Goal: Go to known website: Access a specific website the user already knows

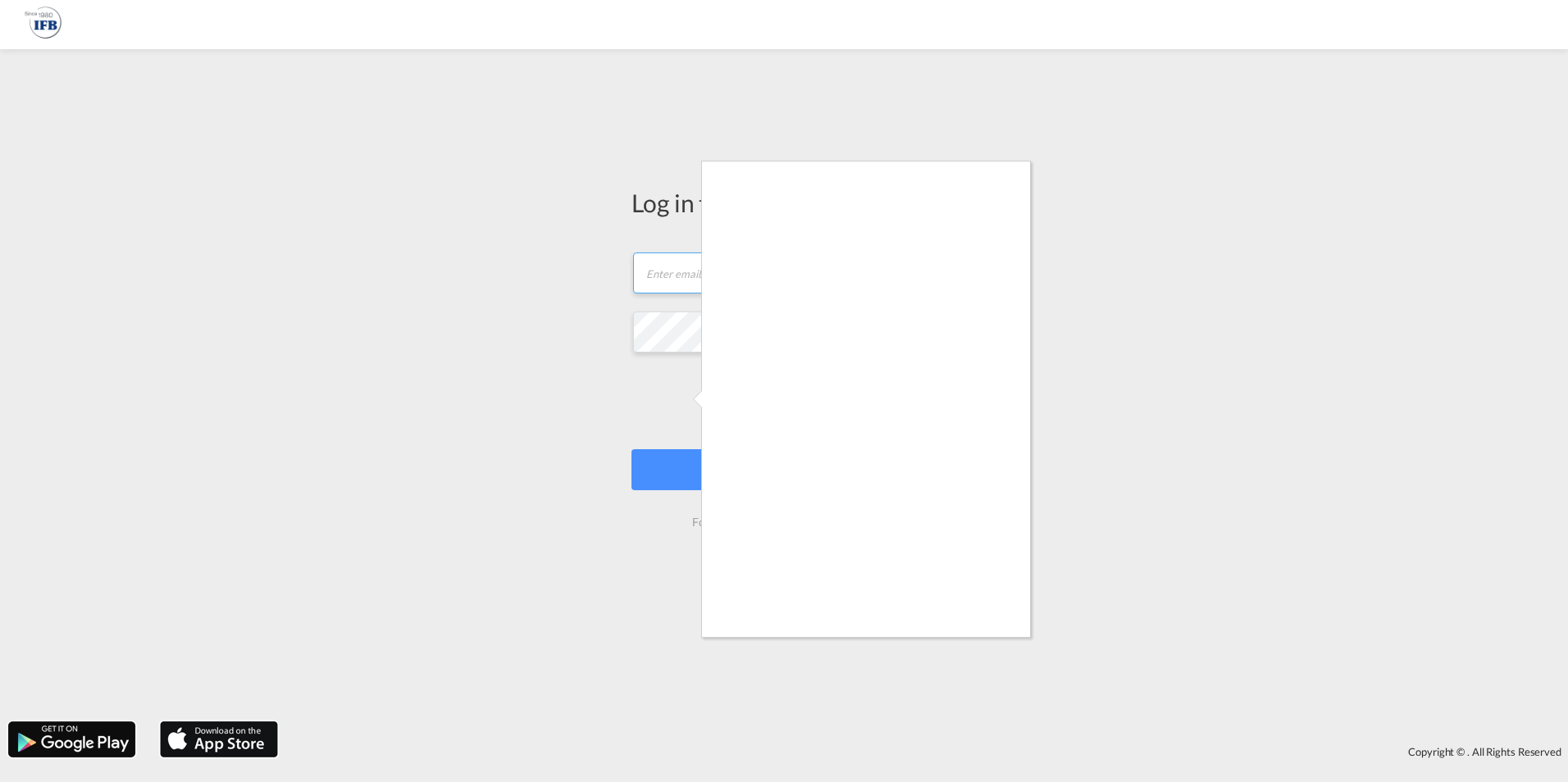
type input "[PERSON_NAME][EMAIL_ADDRESS][PERSON_NAME][DOMAIN_NAME]"
click at [701, 473] on div at bounding box center [784, 391] width 1568 height 782
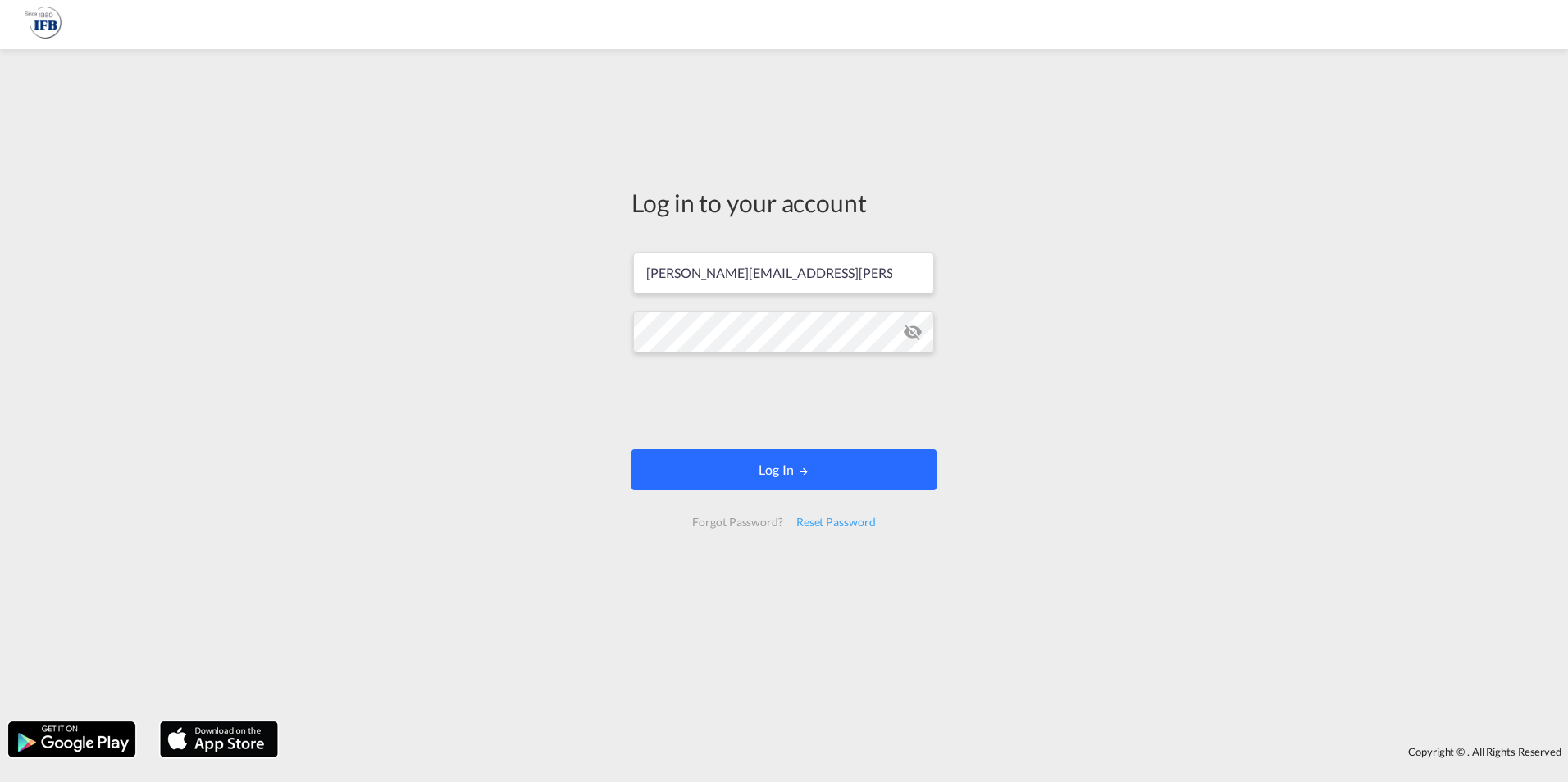
click at [808, 453] on button "Log In" at bounding box center [784, 469] width 305 height 41
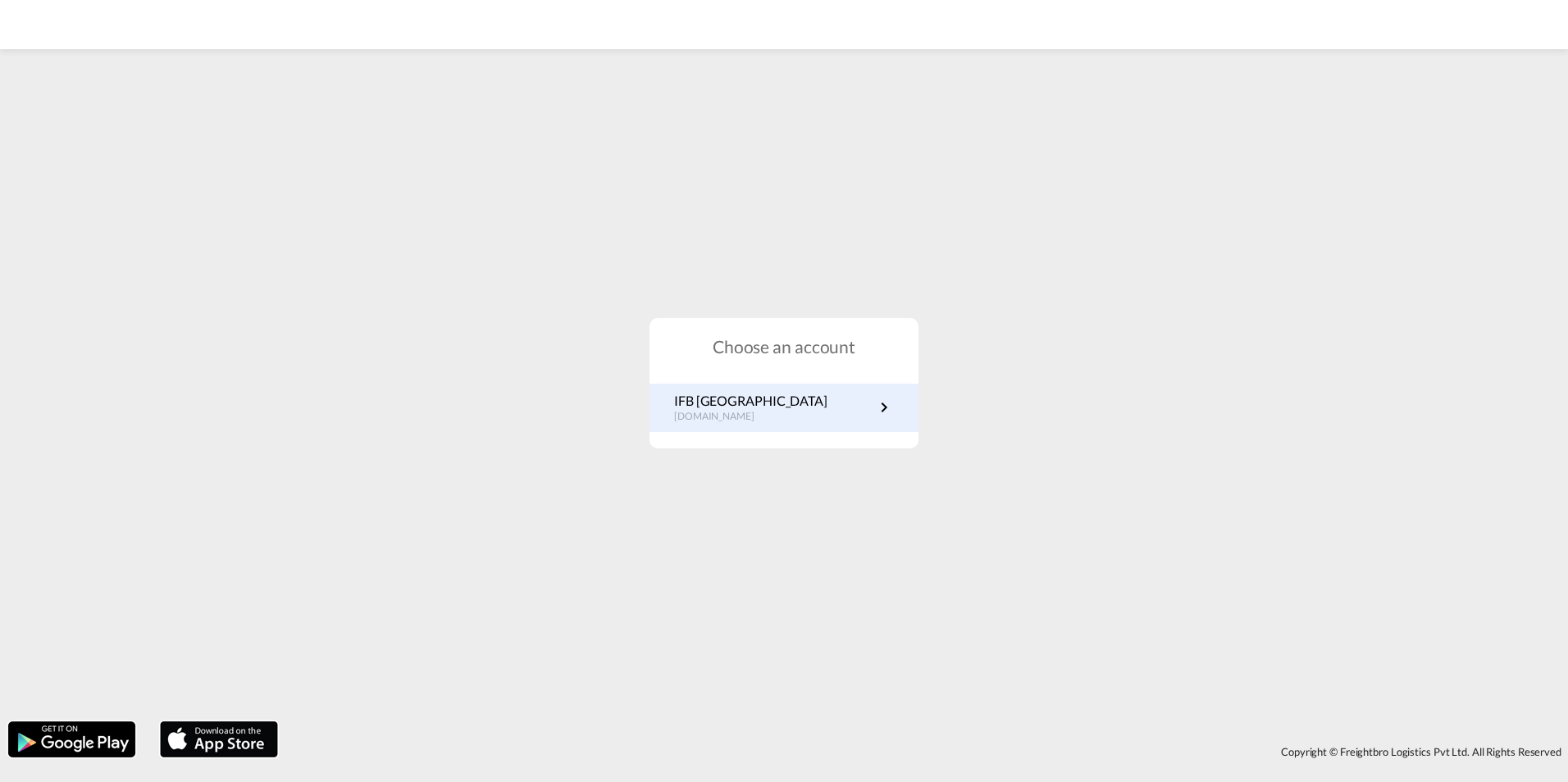
click at [756, 413] on p "de.portal.ifb.com" at bounding box center [750, 417] width 153 height 14
